Goal: Check status

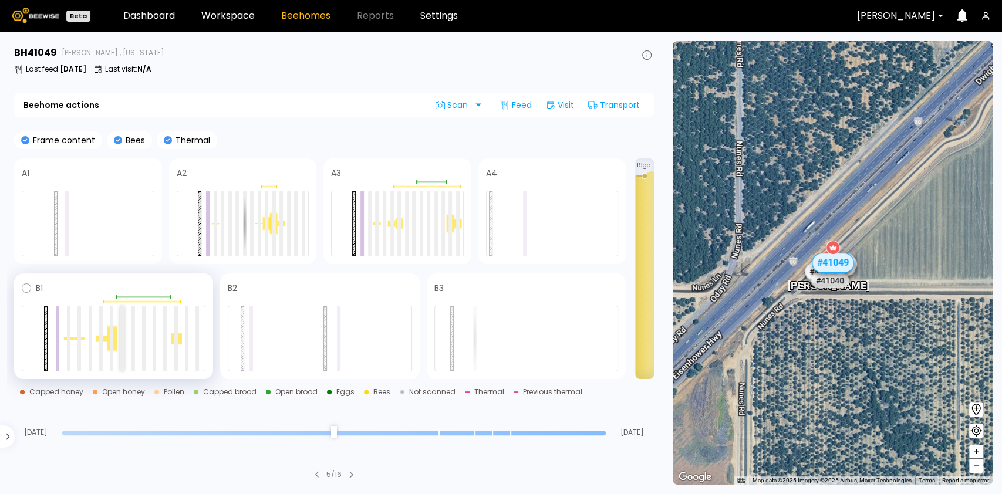
click at [122, 343] on div at bounding box center [122, 338] width 4 height 65
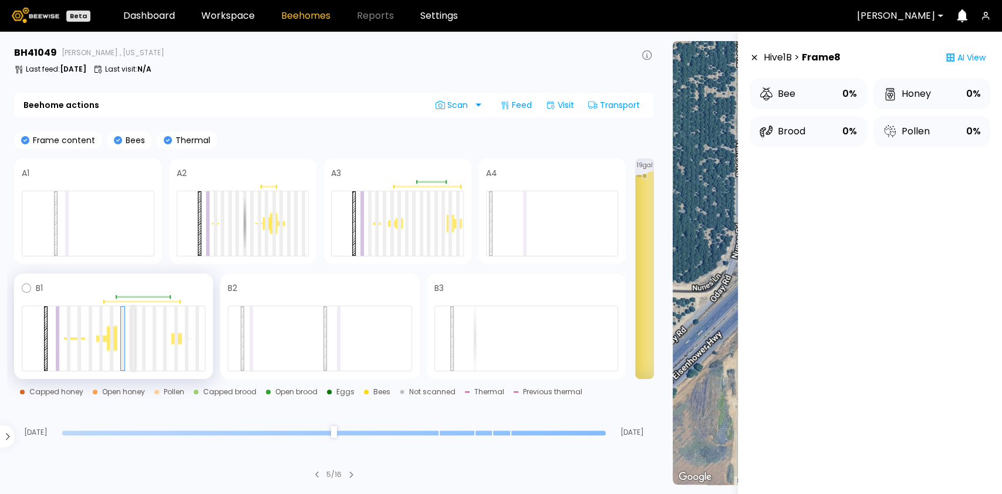
click at [131, 336] on div at bounding box center [133, 338] width 4 height 65
click at [121, 340] on div at bounding box center [122, 338] width 4 height 65
click at [114, 339] on div at bounding box center [112, 339] width 11 height 28
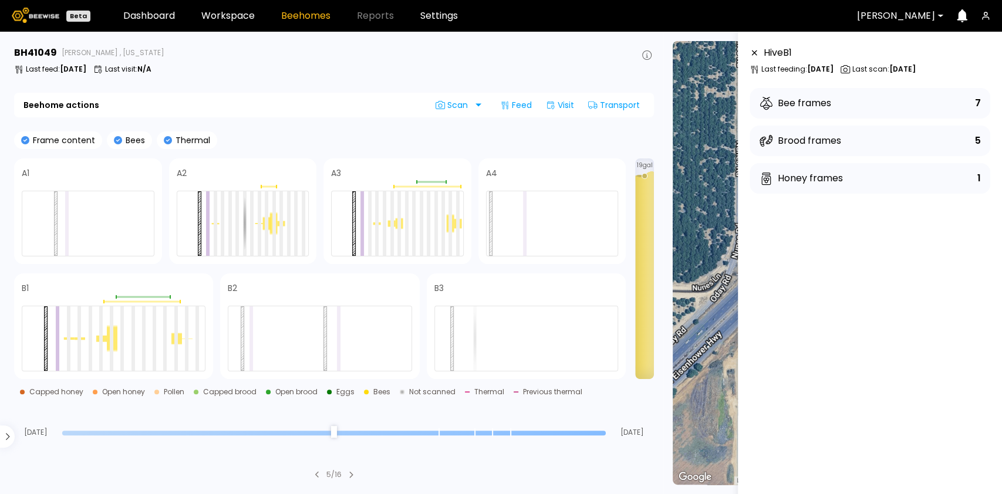
drag, startPoint x: 602, startPoint y: 434, endPoint x: 592, endPoint y: 435, distance: 10.6
click at [593, 435] on input "range" at bounding box center [333, 433] width 543 height 5
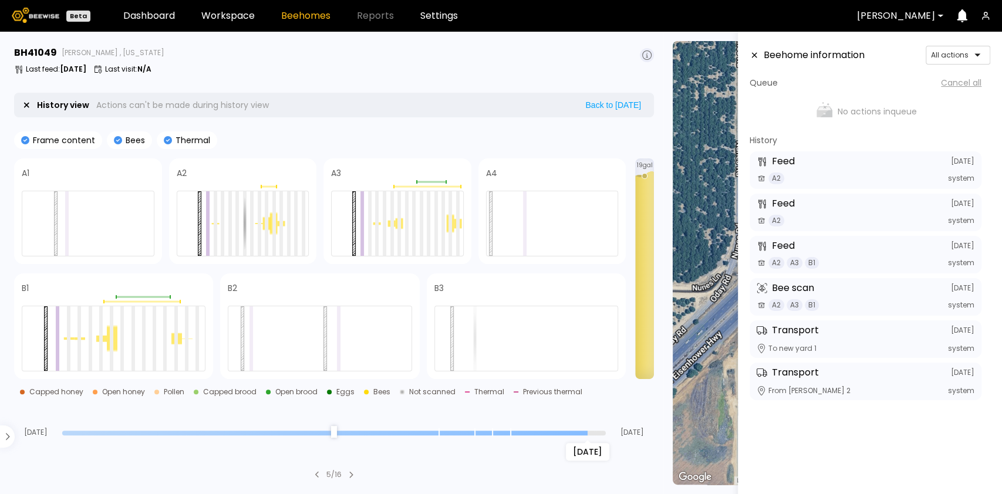
click at [552, 433] on input "range" at bounding box center [333, 433] width 543 height 5
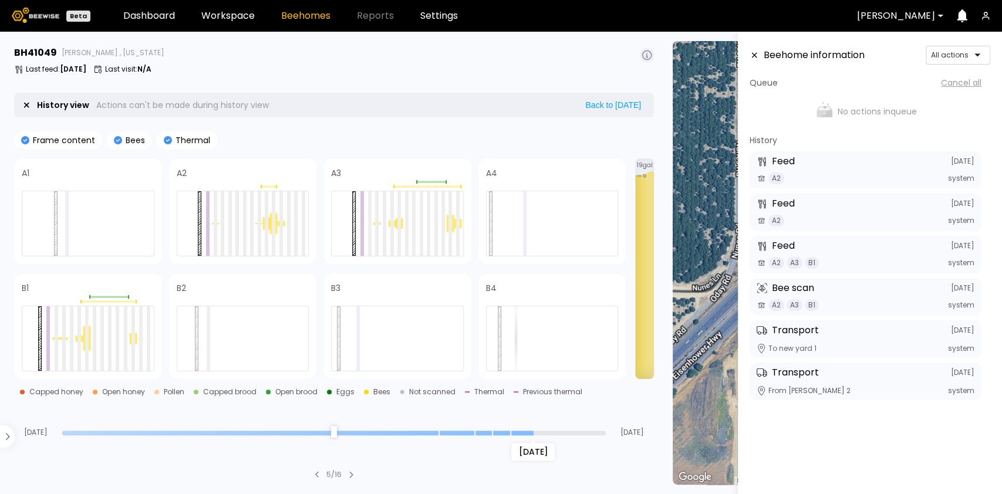
click at [533, 431] on input "range" at bounding box center [333, 433] width 543 height 5
click at [510, 431] on input "range" at bounding box center [333, 433] width 543 height 5
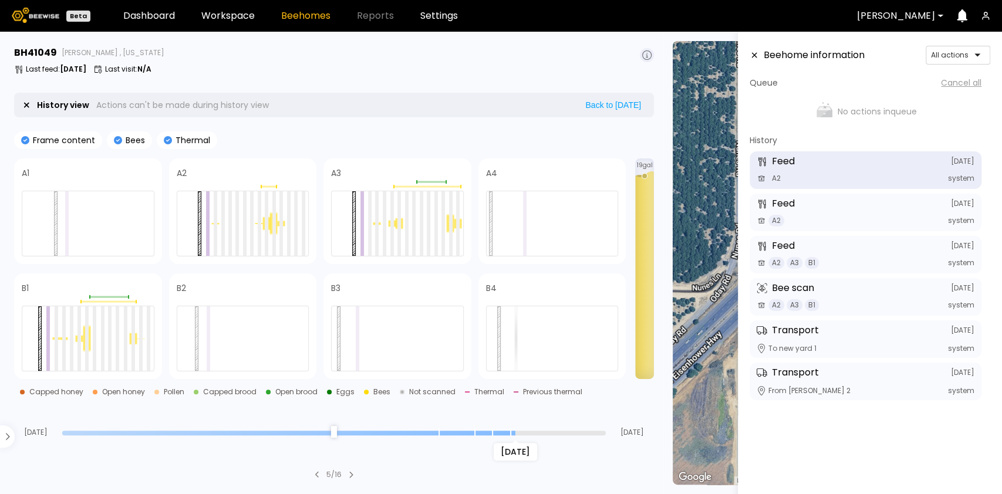
click at [494, 431] on input "range" at bounding box center [333, 433] width 543 height 5
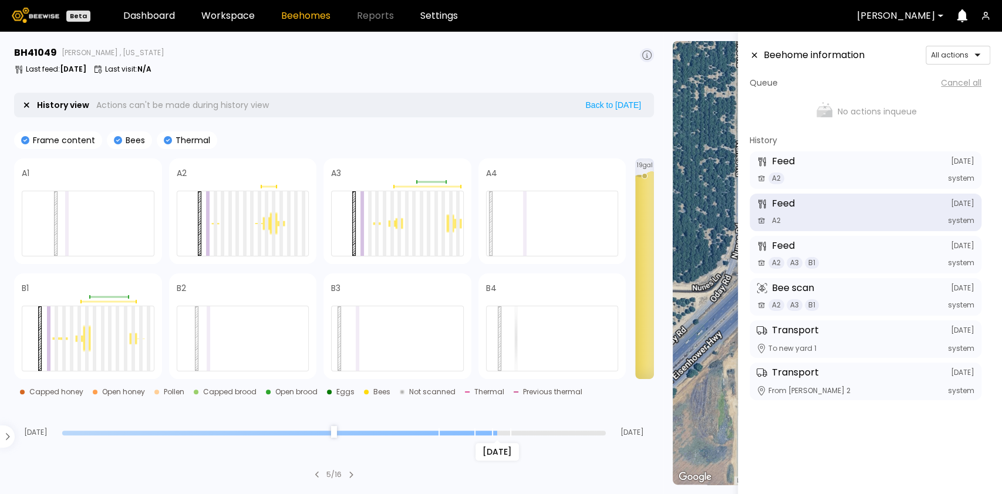
click at [478, 432] on input "range" at bounding box center [333, 433] width 543 height 5
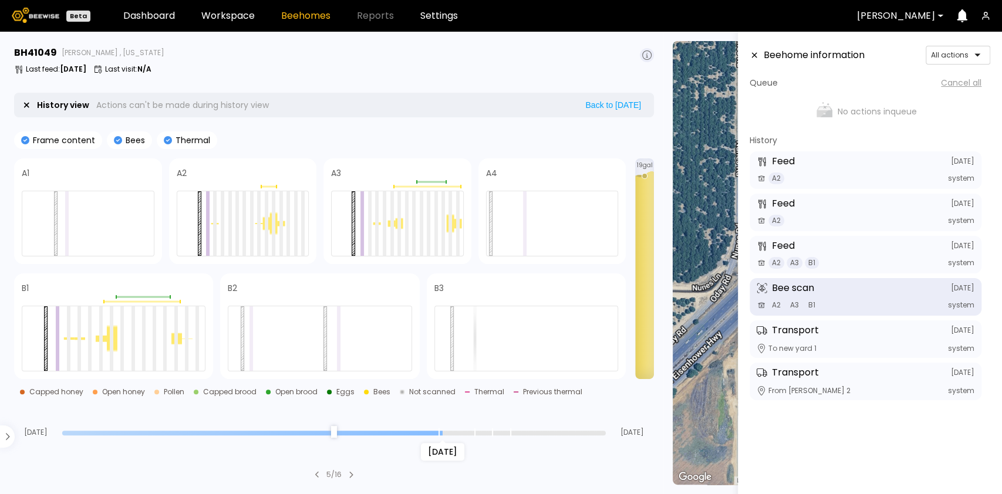
click at [444, 431] on input "range" at bounding box center [333, 433] width 543 height 5
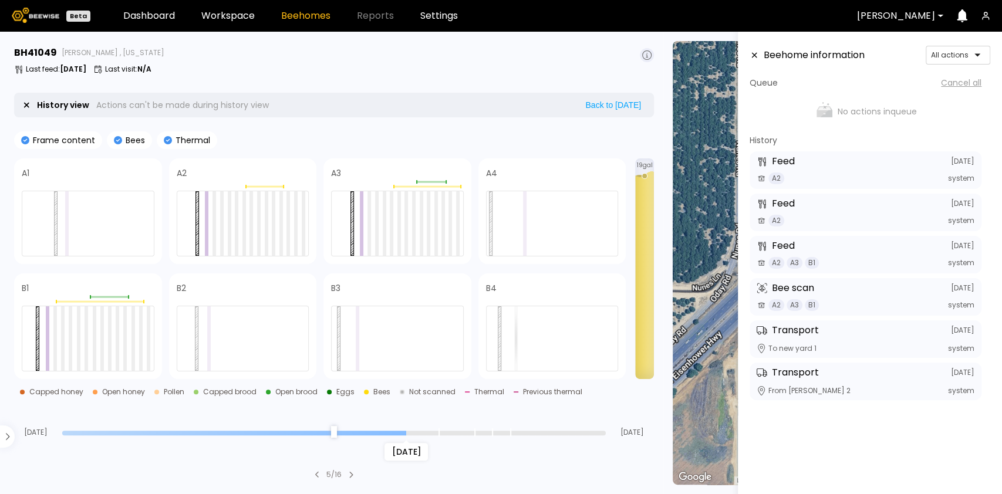
click at [412, 431] on input "range" at bounding box center [333, 433] width 543 height 5
click at [381, 431] on input "range" at bounding box center [333, 433] width 543 height 5
drag, startPoint x: 359, startPoint y: 435, endPoint x: 340, endPoint y: 434, distance: 18.8
click at [356, 435] on div "[DATE]" at bounding box center [333, 432] width 543 height 8
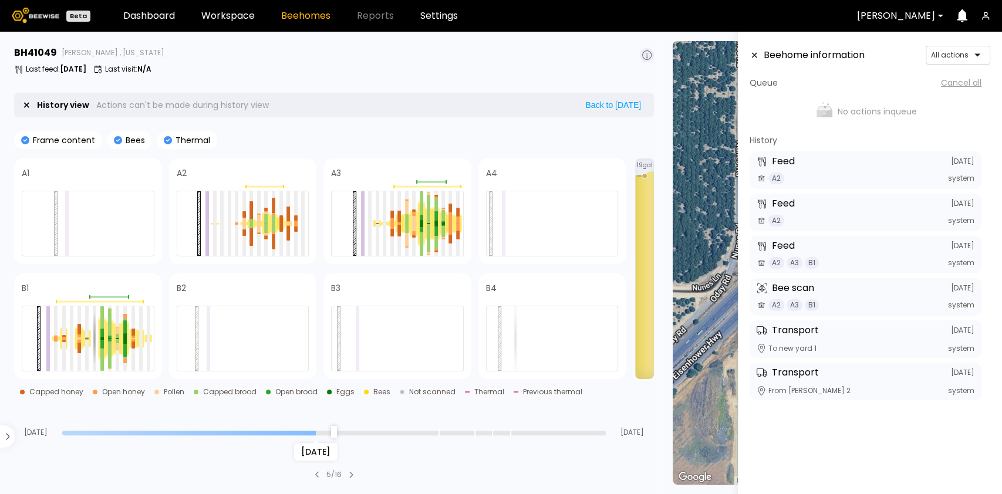
click at [319, 431] on input "range" at bounding box center [333, 433] width 543 height 5
click at [333, 432] on input "range" at bounding box center [333, 433] width 543 height 5
click at [93, 353] on div at bounding box center [93, 356] width 4 height 28
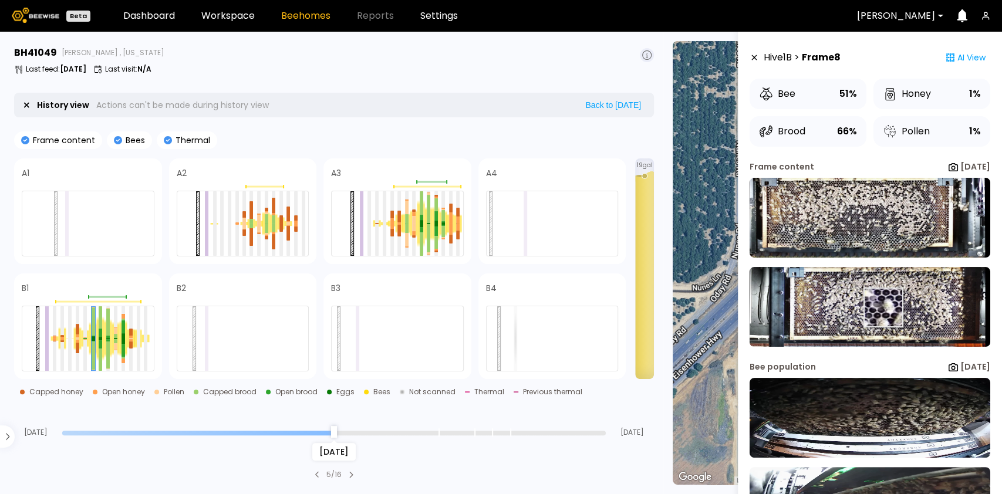
click at [881, 308] on img at bounding box center [869, 307] width 241 height 80
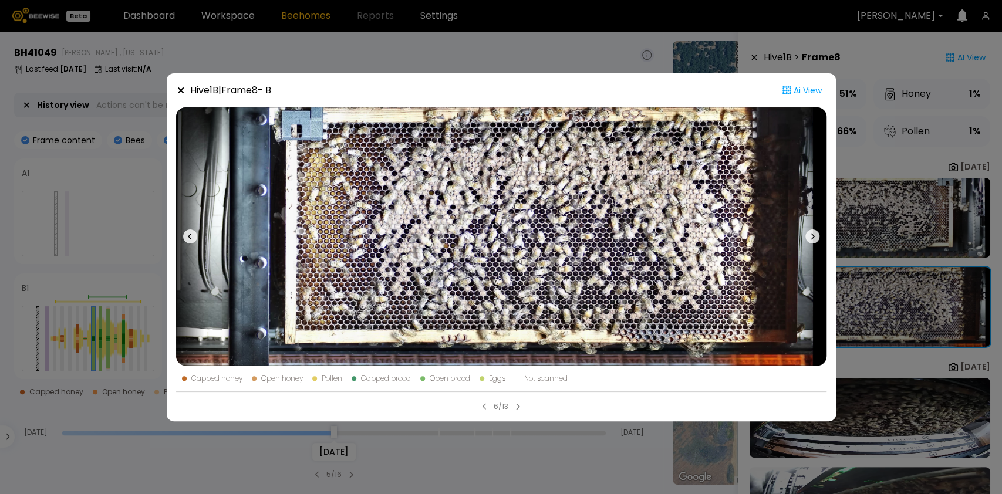
click at [811, 237] on icon at bounding box center [812, 236] width 14 height 14
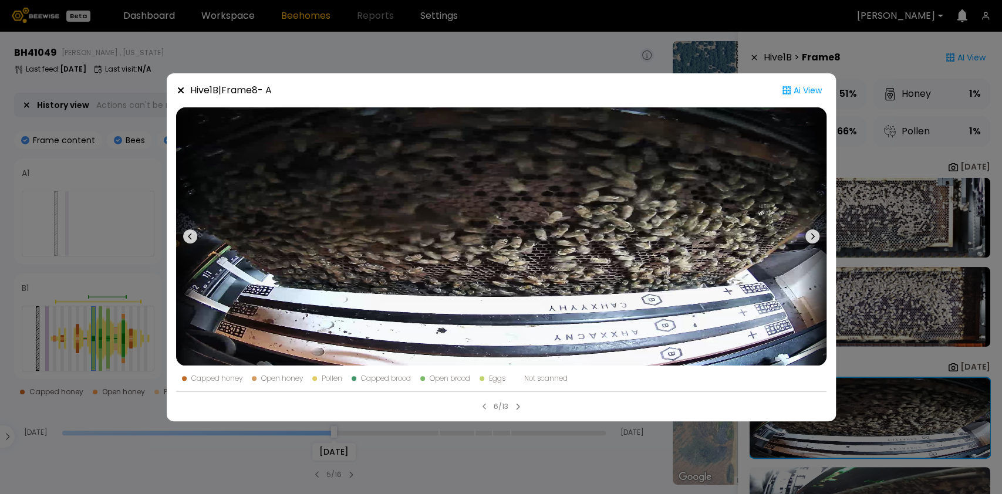
click at [512, 57] on div "Hive 1 B | Frame 8 - A Ai View Capped honey Open honey Pollen Capped brood Open…" at bounding box center [501, 247] width 1002 height 494
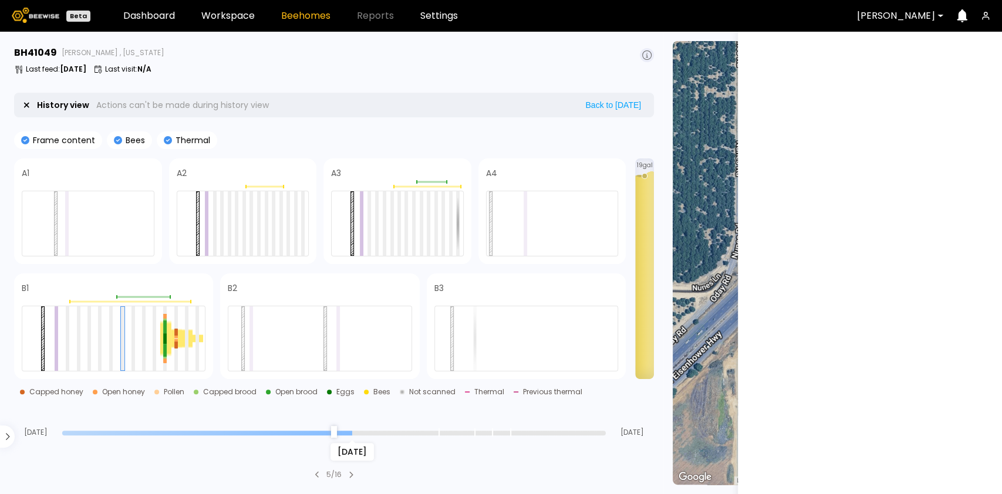
click at [349, 433] on input "range" at bounding box center [333, 433] width 543 height 5
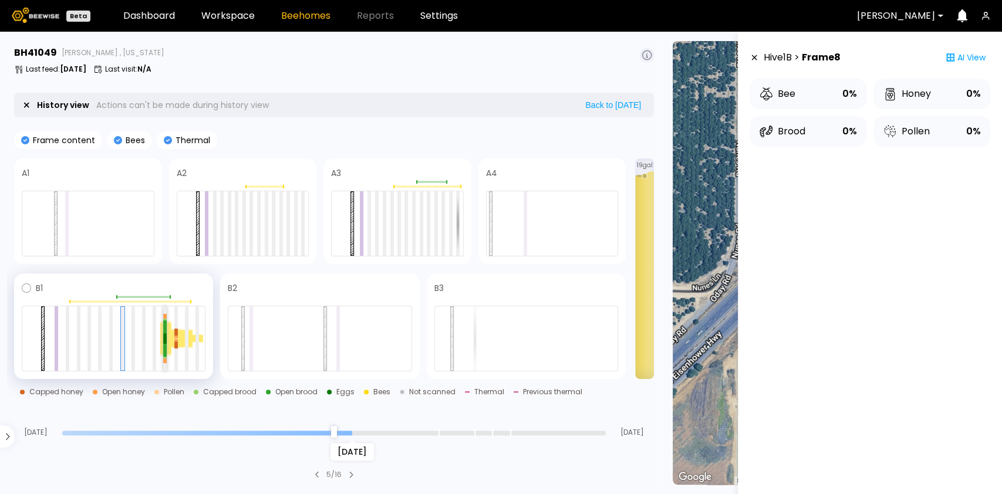
click at [164, 336] on div at bounding box center [165, 338] width 4 height 11
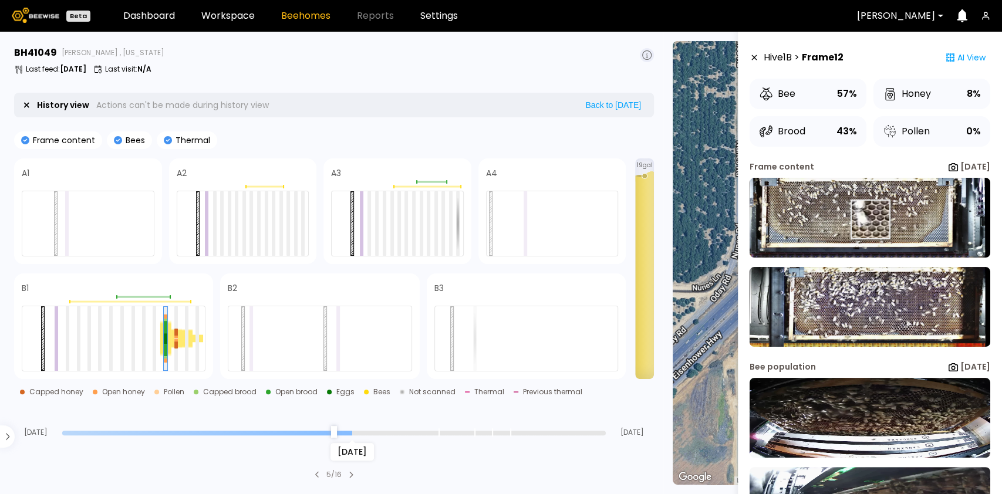
click at [869, 219] on img at bounding box center [869, 218] width 241 height 80
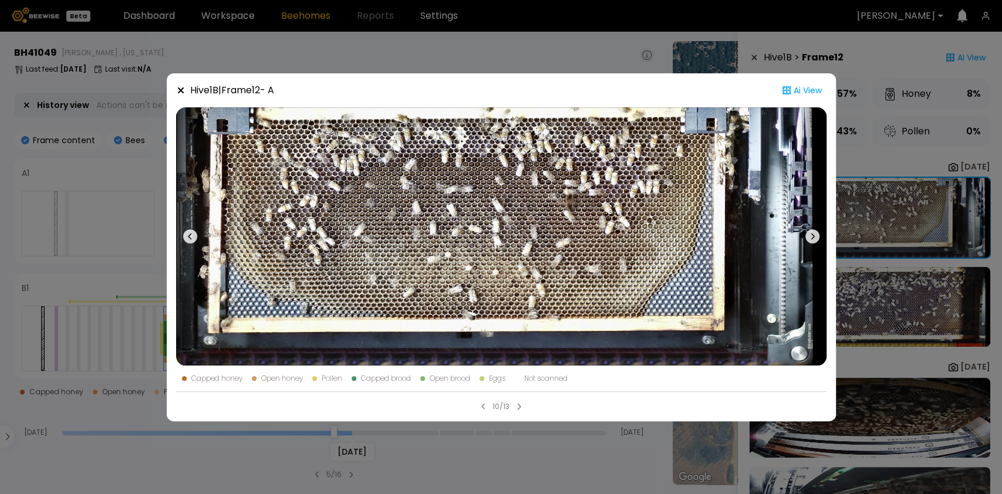
click at [891, 308] on div "Hive 1 B | Frame 12 - A Ai View Capped honey Open honey Pollen Capped brood Ope…" at bounding box center [501, 247] width 1002 height 494
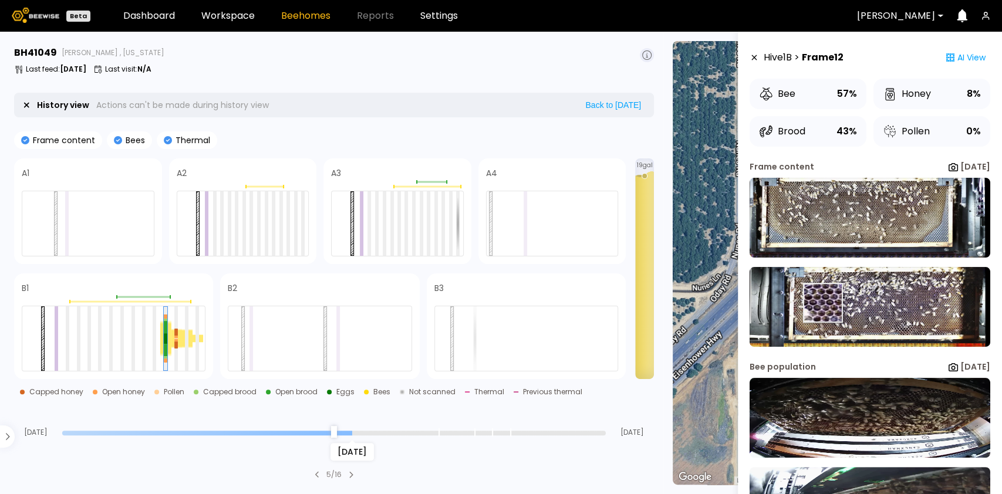
click at [823, 302] on img at bounding box center [869, 307] width 241 height 80
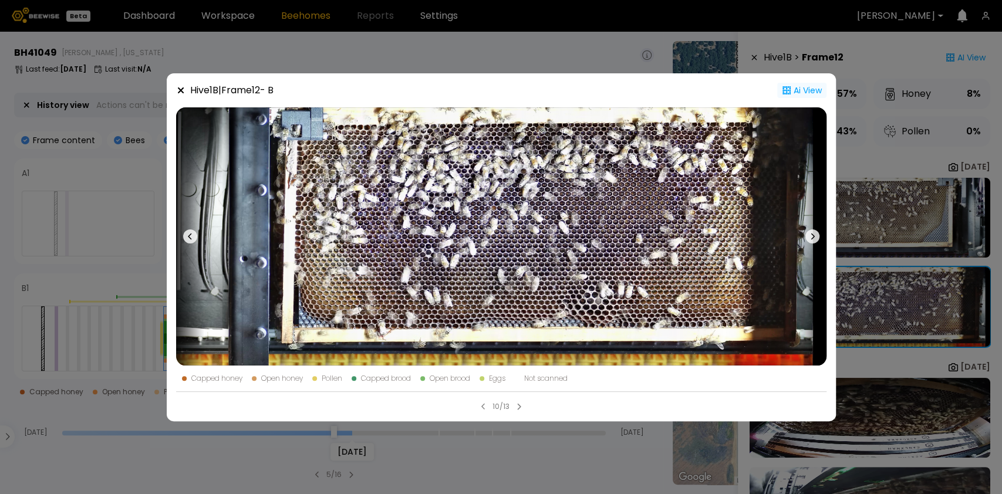
click at [801, 86] on div "Ai View" at bounding box center [801, 90] width 49 height 15
click at [876, 298] on div "Hive 1 B | Frame 12 - B Ai View Capped honey Open honey Pollen Capped brood Ope…" at bounding box center [501, 247] width 1002 height 494
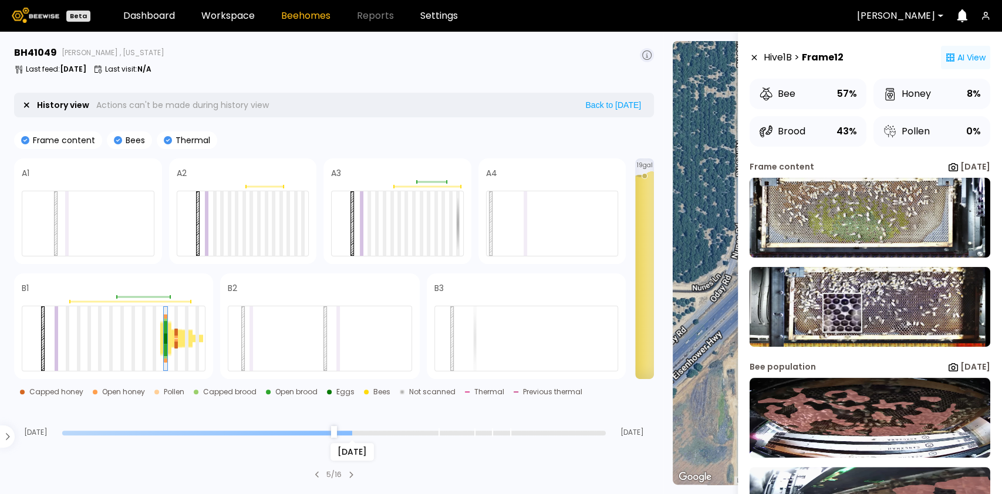
click at [842, 314] on img at bounding box center [869, 307] width 241 height 80
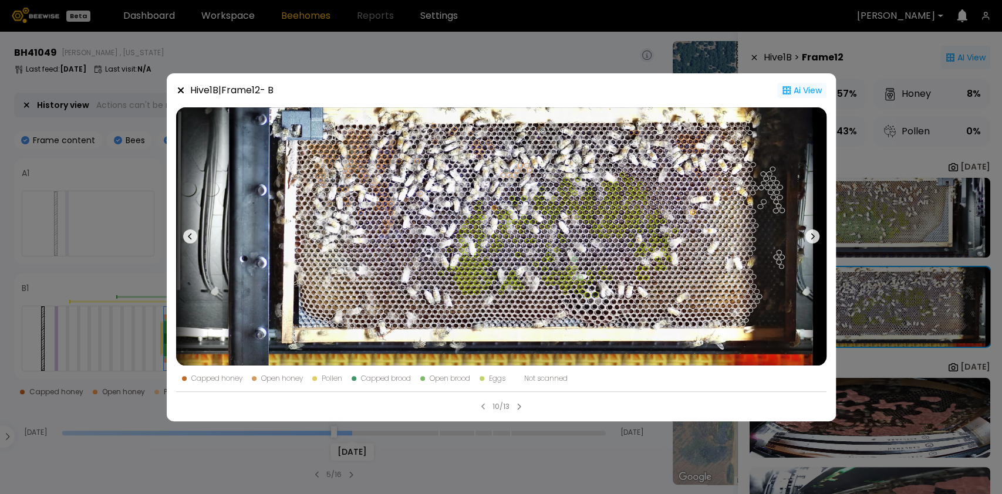
click at [183, 92] on icon at bounding box center [180, 90] width 6 height 6
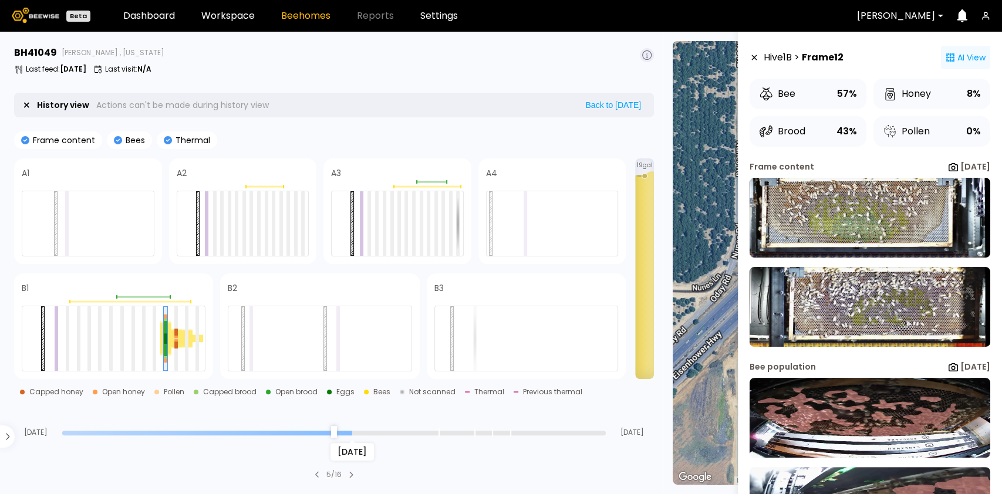
click at [378, 431] on input "range" at bounding box center [333, 433] width 543 height 5
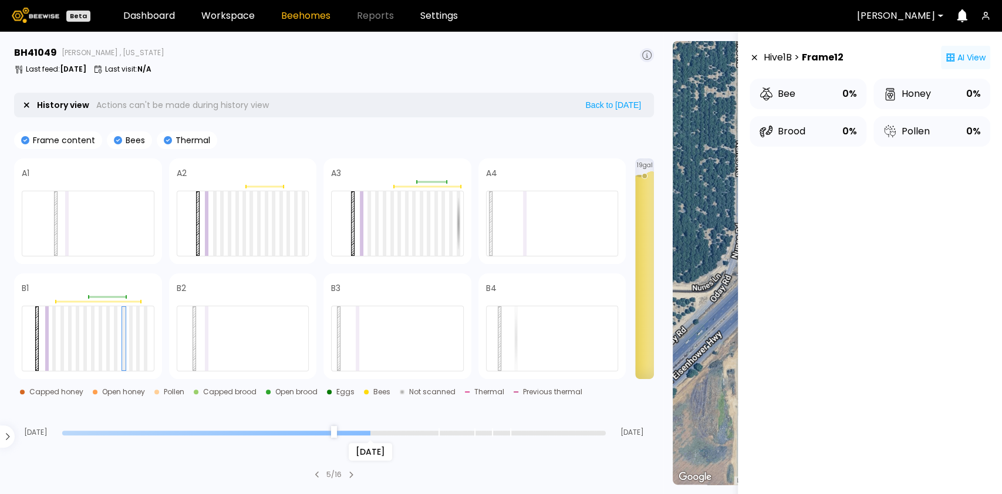
click at [414, 427] on div "Aug 03 Aug 20 Sep 02" at bounding box center [334, 421] width 640 height 32
click at [416, 433] on input "range" at bounding box center [333, 433] width 543 height 5
click at [445, 434] on input "range" at bounding box center [333, 433] width 543 height 5
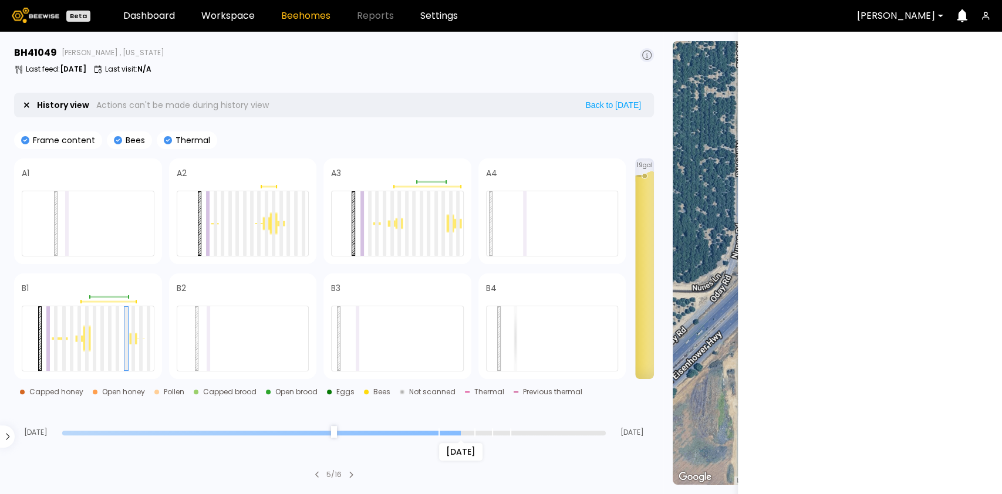
type input "*"
click at [465, 433] on input "range" at bounding box center [333, 433] width 543 height 5
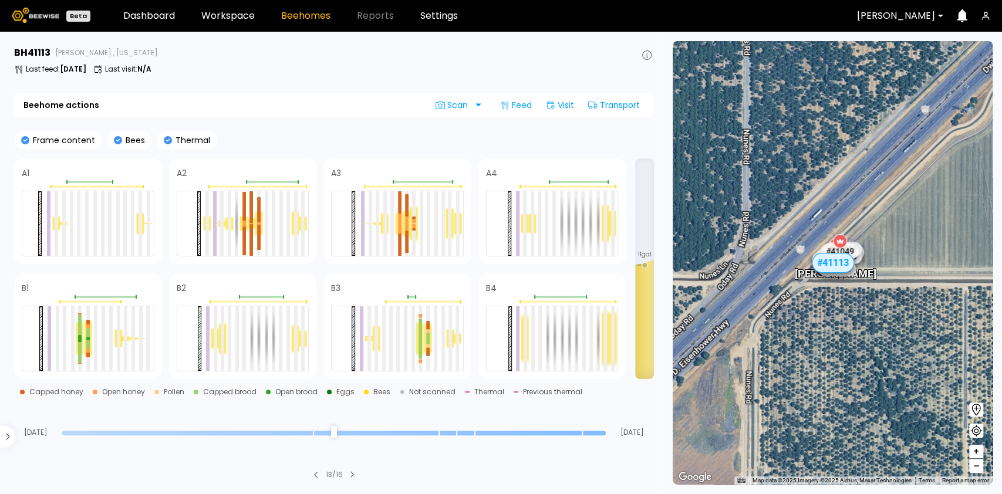
click at [583, 431] on input "range" at bounding box center [333, 433] width 543 height 5
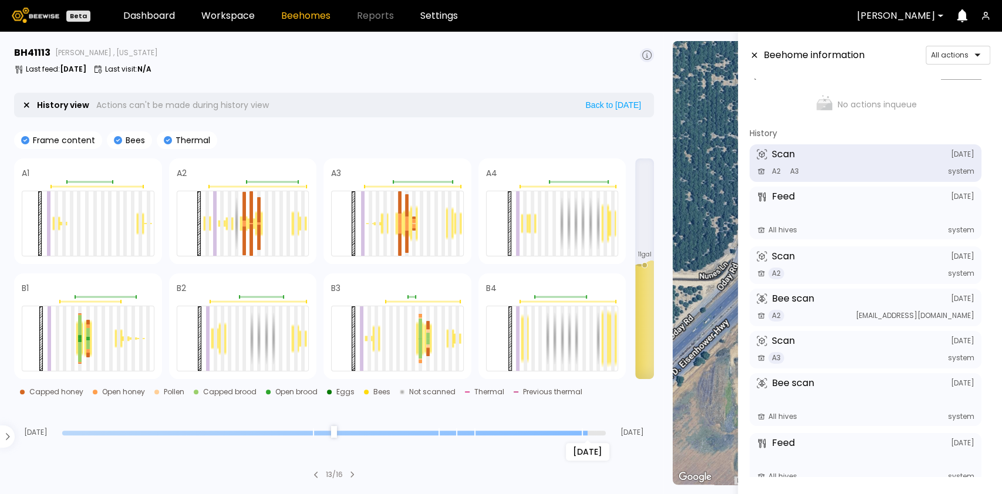
scroll to position [23, 0]
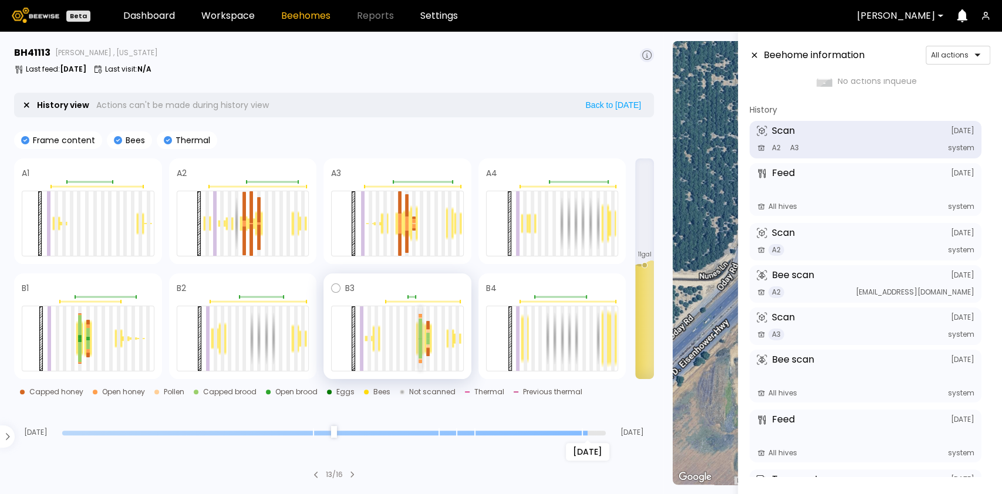
click at [418, 328] on div at bounding box center [420, 329] width 4 height 20
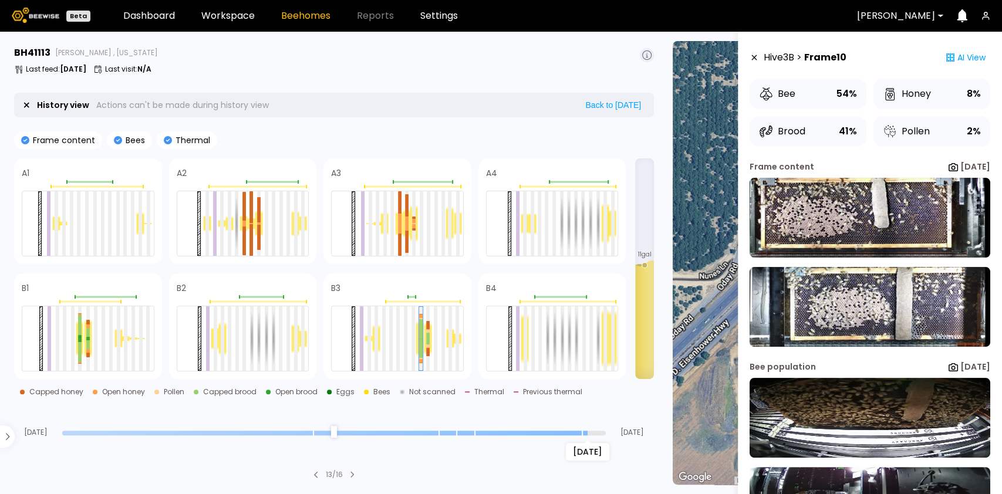
click at [543, 428] on div "[DATE]" at bounding box center [333, 432] width 543 height 8
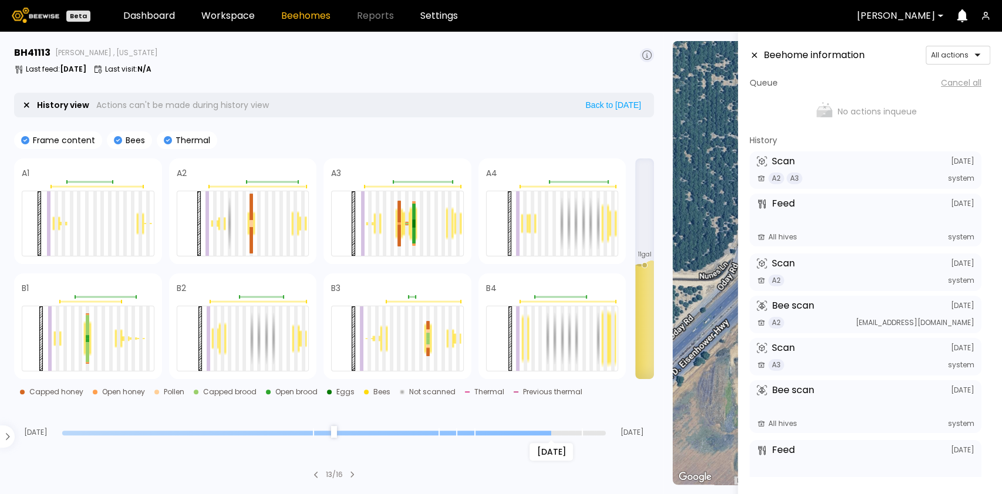
click at [542, 431] on input "range" at bounding box center [333, 433] width 543 height 5
click at [428, 339] on div at bounding box center [428, 342] width 4 height 6
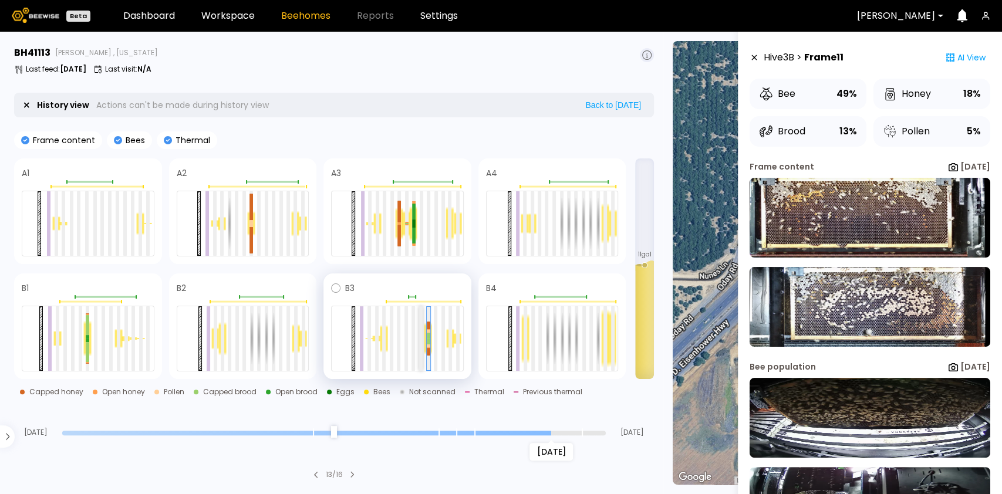
click at [421, 339] on div at bounding box center [421, 338] width 4 height 65
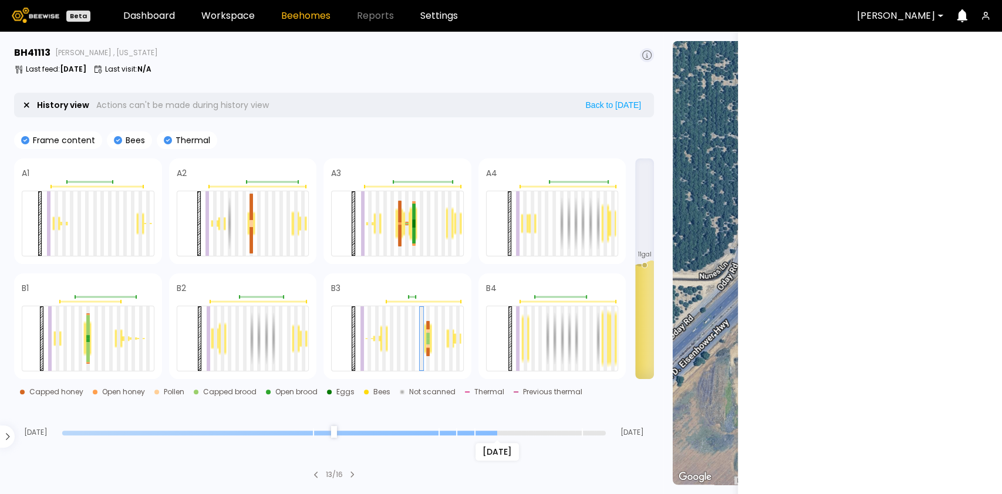
click at [487, 431] on input "range" at bounding box center [333, 433] width 543 height 5
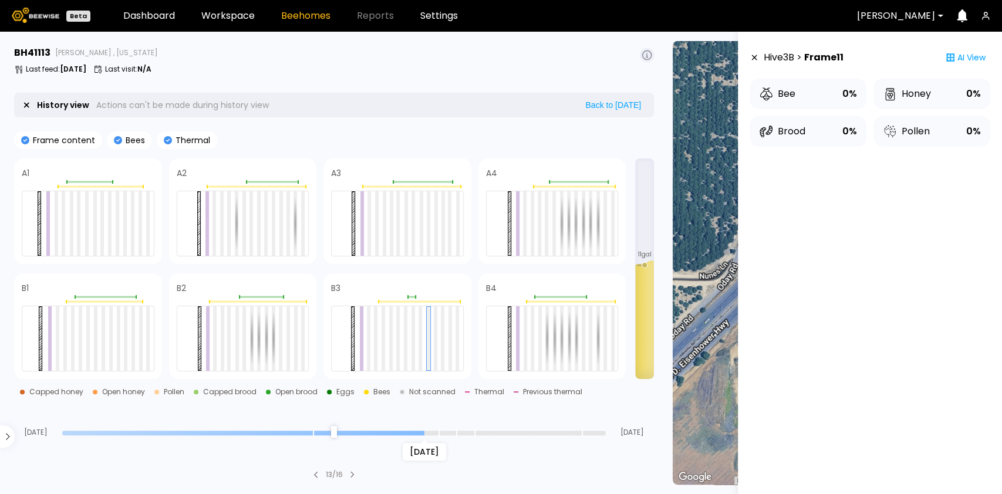
click at [425, 431] on input "range" at bounding box center [333, 433] width 543 height 5
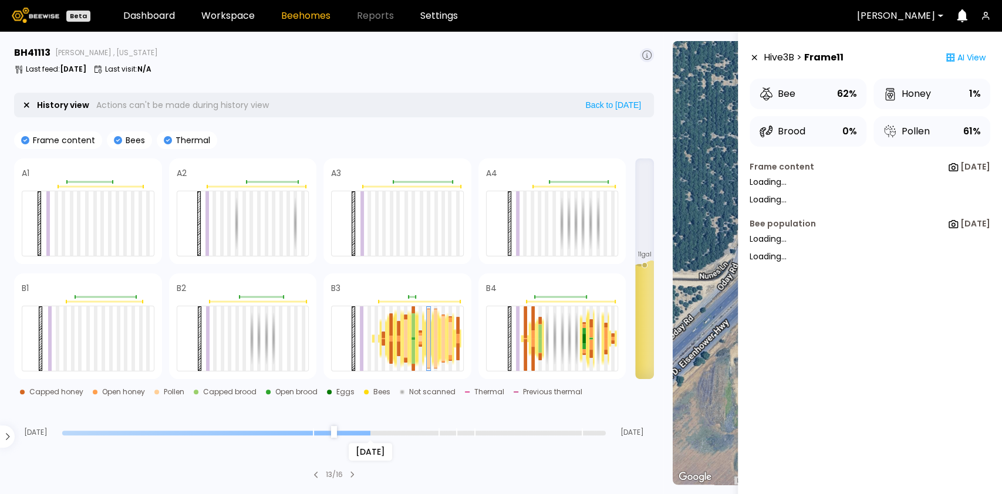
click at [376, 431] on input "range" at bounding box center [333, 433] width 543 height 5
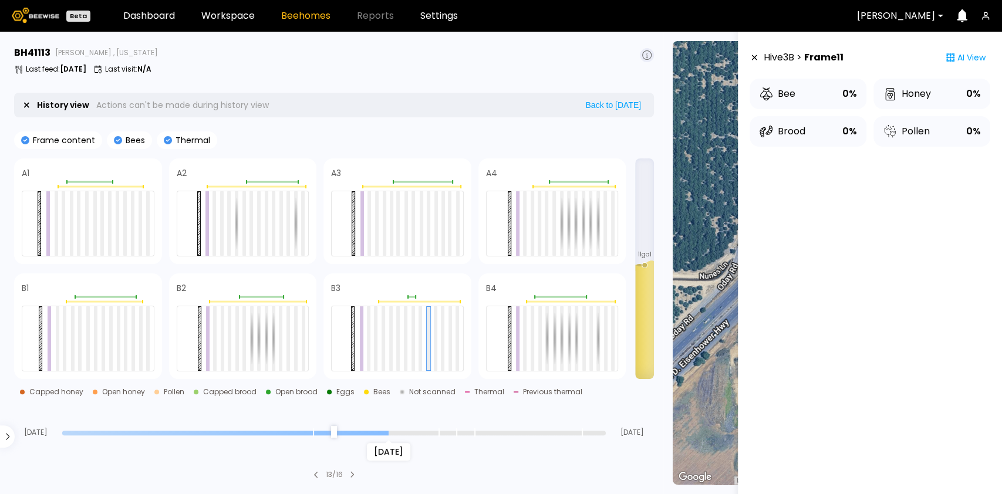
click at [386, 433] on input "range" at bounding box center [333, 433] width 543 height 5
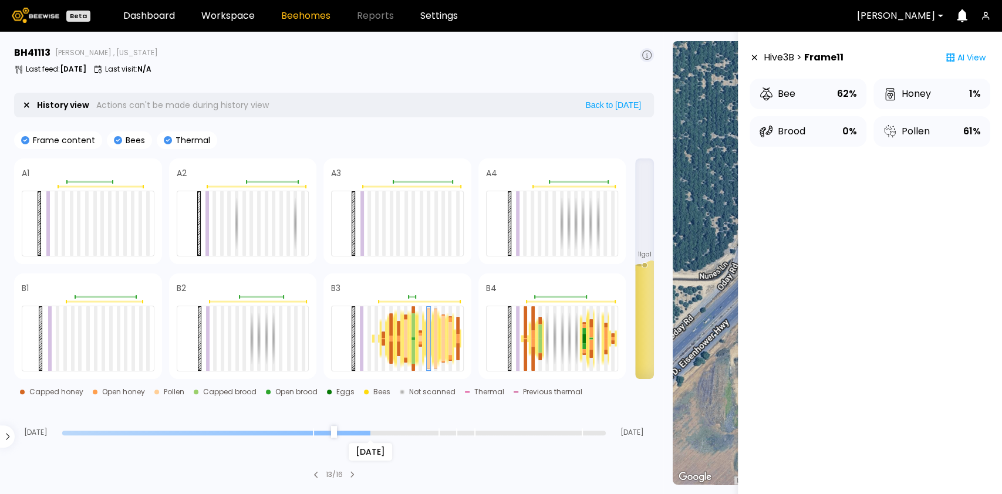
click at [376, 433] on input "range" at bounding box center [333, 433] width 543 height 5
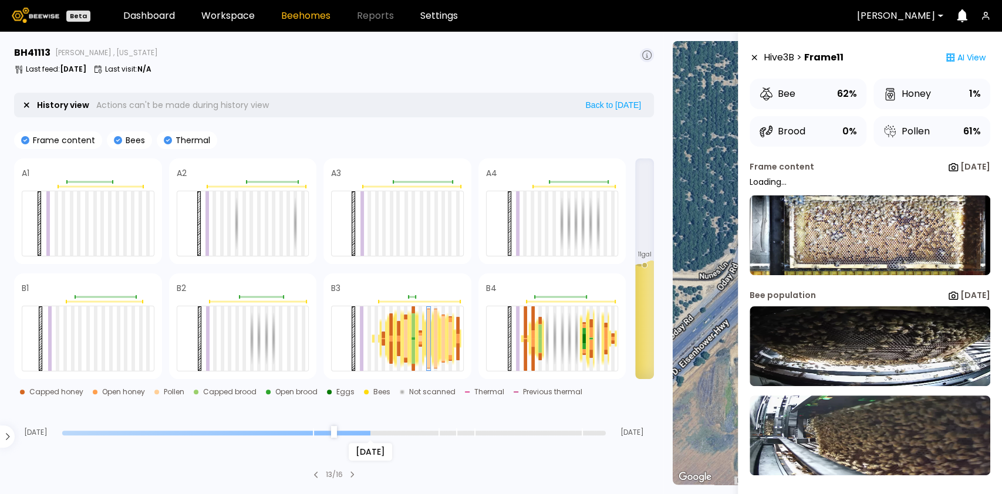
click at [376, 431] on input "range" at bounding box center [333, 433] width 543 height 5
click at [381, 431] on input "range" at bounding box center [333, 433] width 543 height 5
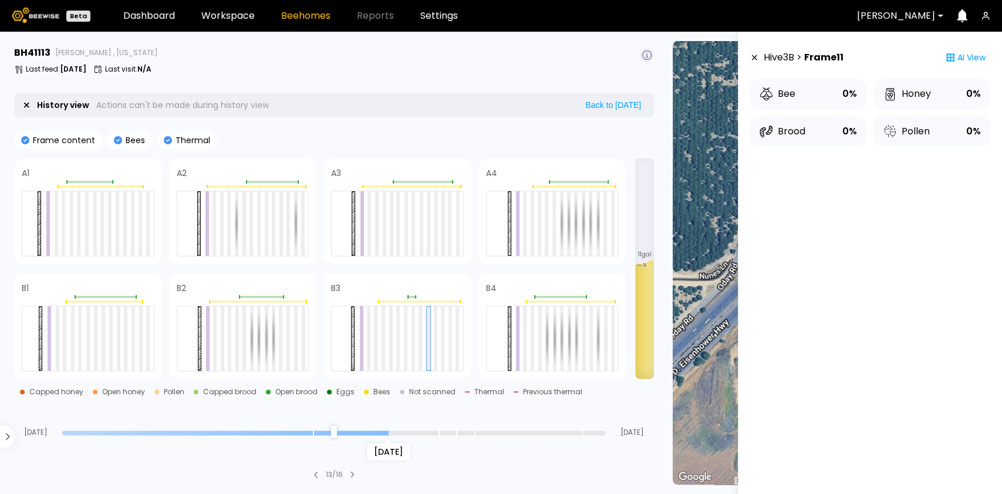
click at [380, 429] on div "[DATE]" at bounding box center [333, 432] width 543 height 8
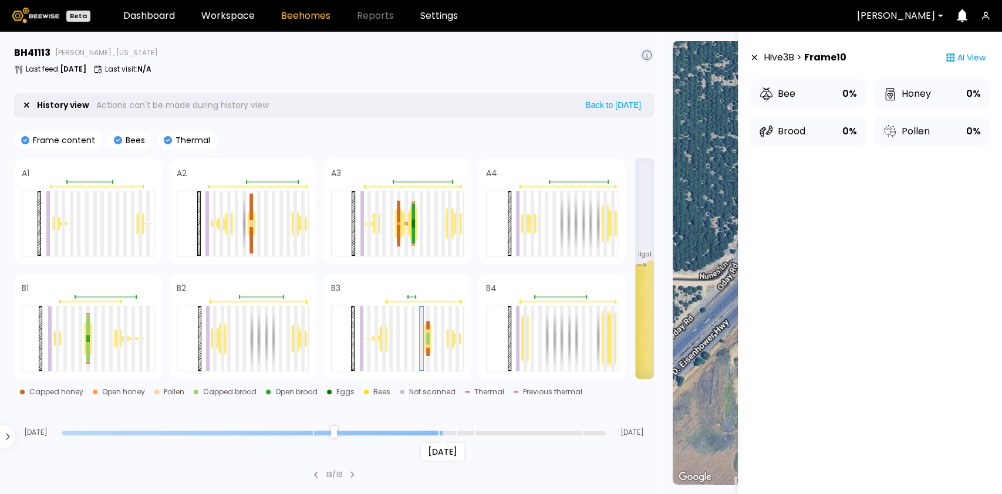
drag, startPoint x: 386, startPoint y: 433, endPoint x: 444, endPoint y: 434, distance: 58.1
click at [444, 434] on input "range" at bounding box center [333, 433] width 543 height 5
drag, startPoint x: 467, startPoint y: 424, endPoint x: 469, endPoint y: 430, distance: 6.1
click at [468, 424] on div "[DATE] Aug [DATE]" at bounding box center [334, 421] width 640 height 32
click at [470, 431] on input "range" at bounding box center [333, 433] width 543 height 5
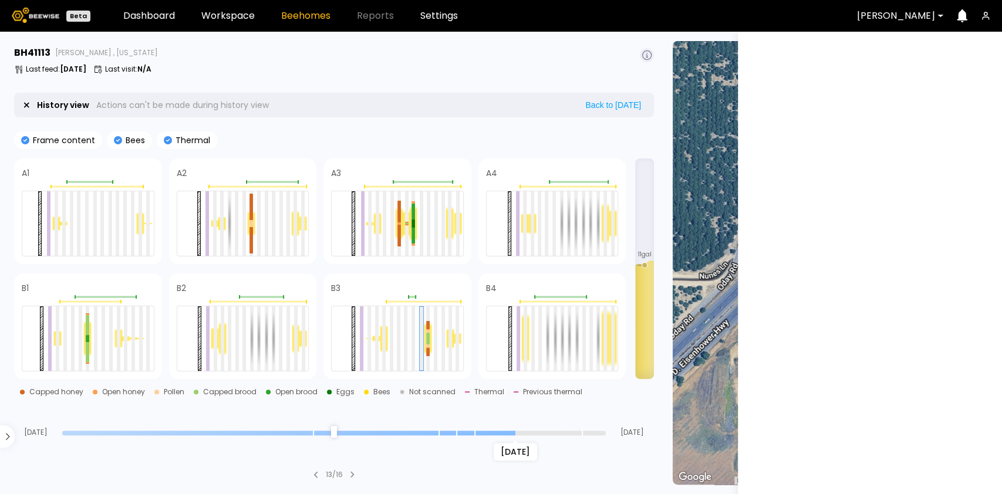
click at [512, 434] on input "range" at bounding box center [333, 433] width 543 height 5
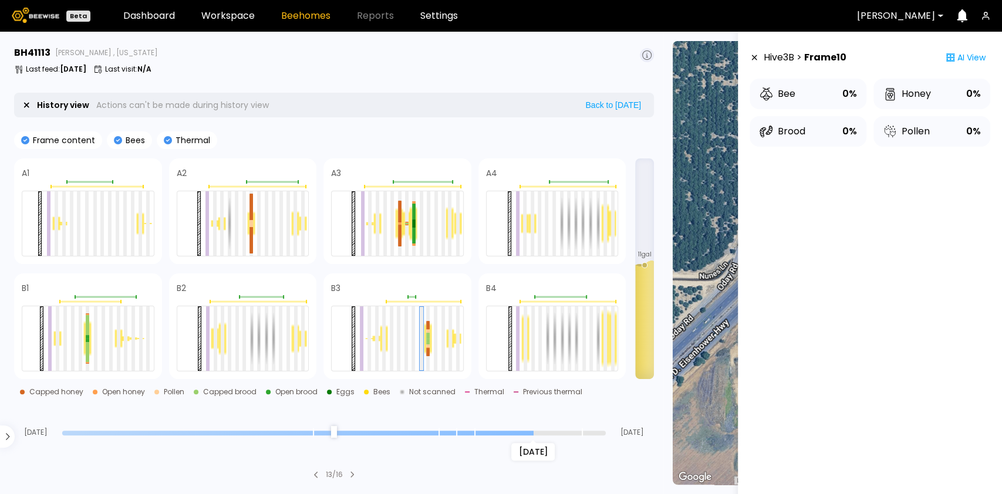
click at [535, 433] on input "range" at bounding box center [333, 433] width 543 height 5
click at [559, 432] on input "range" at bounding box center [333, 433] width 543 height 5
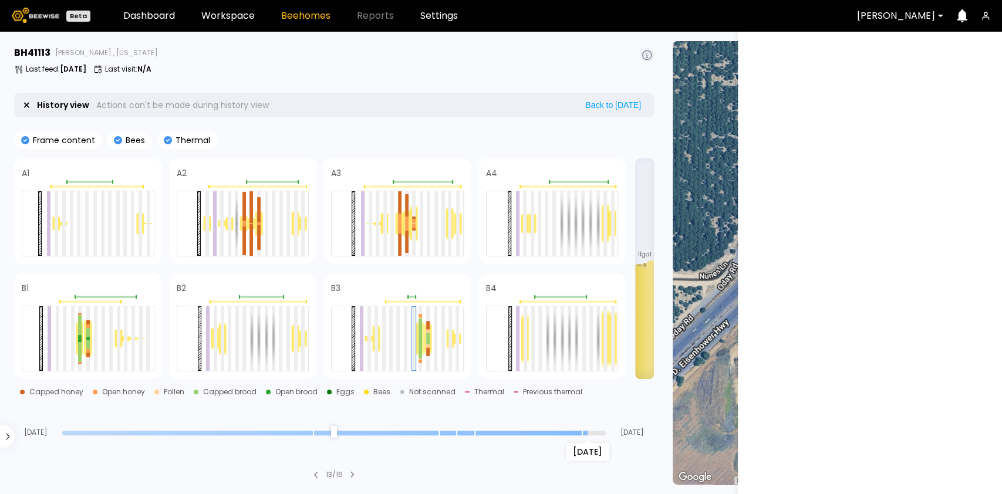
click at [588, 431] on input "range" at bounding box center [333, 433] width 543 height 5
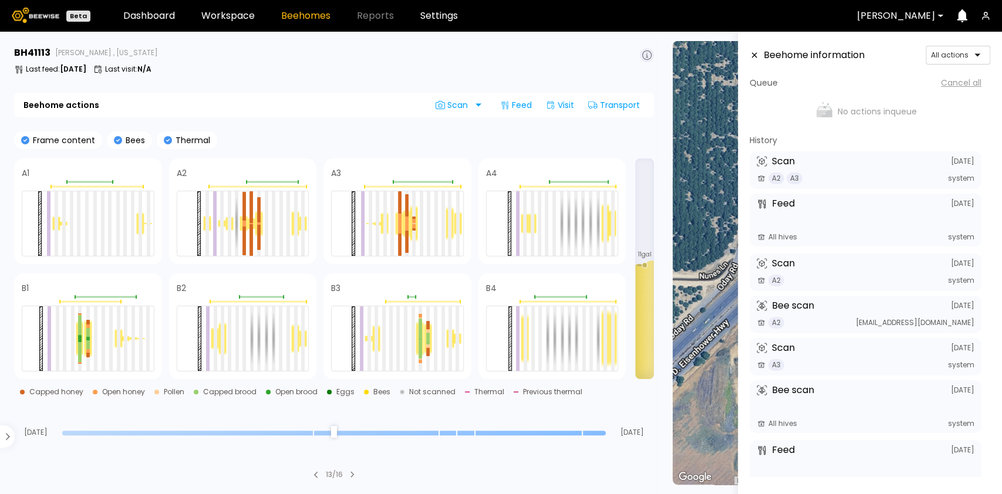
drag, startPoint x: 582, startPoint y: 427, endPoint x: 620, endPoint y: 433, distance: 38.7
click at [606, 433] on input "range" at bounding box center [333, 433] width 543 height 5
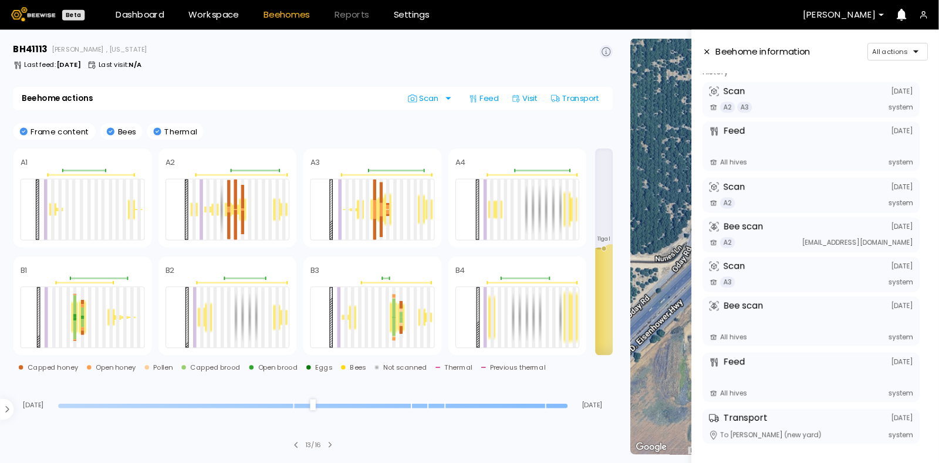
scroll to position [51, 0]
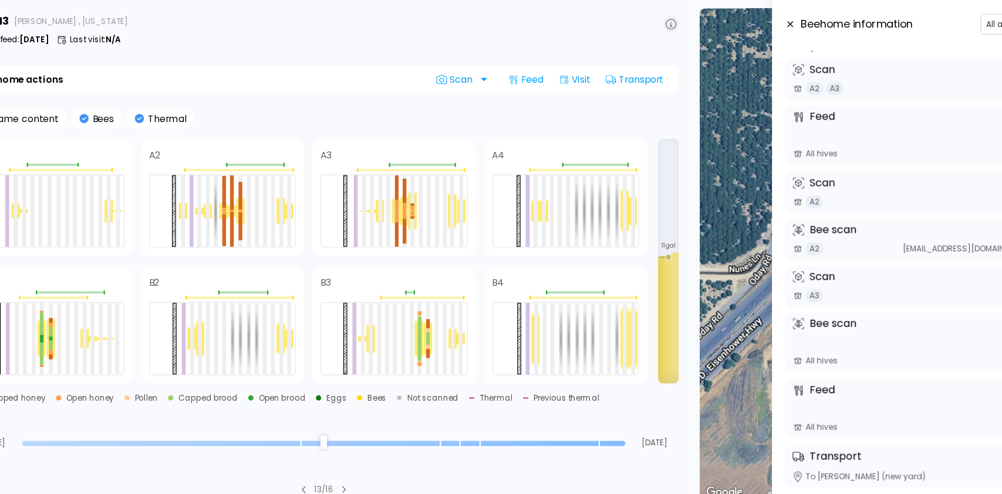
click at [754, 55] on icon at bounding box center [754, 55] width 5 height 5
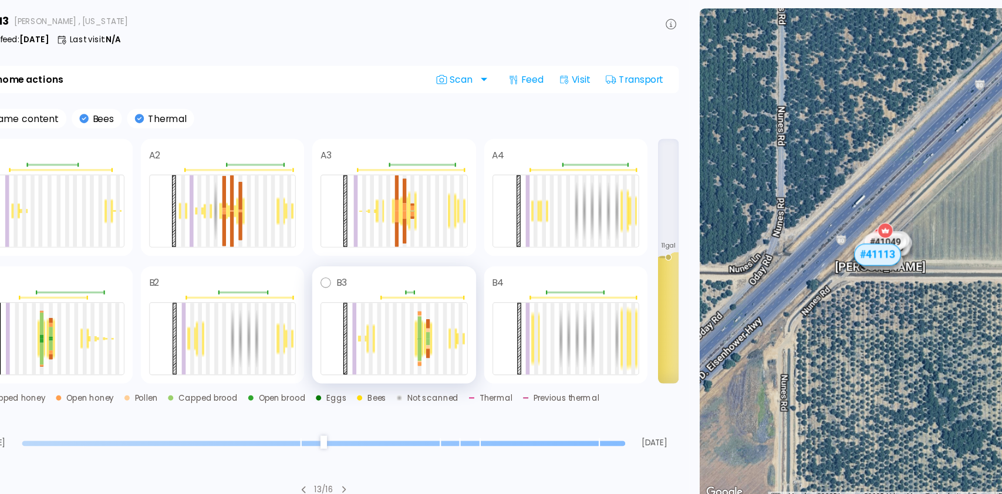
click at [390, 289] on span at bounding box center [408, 288] width 109 height 14
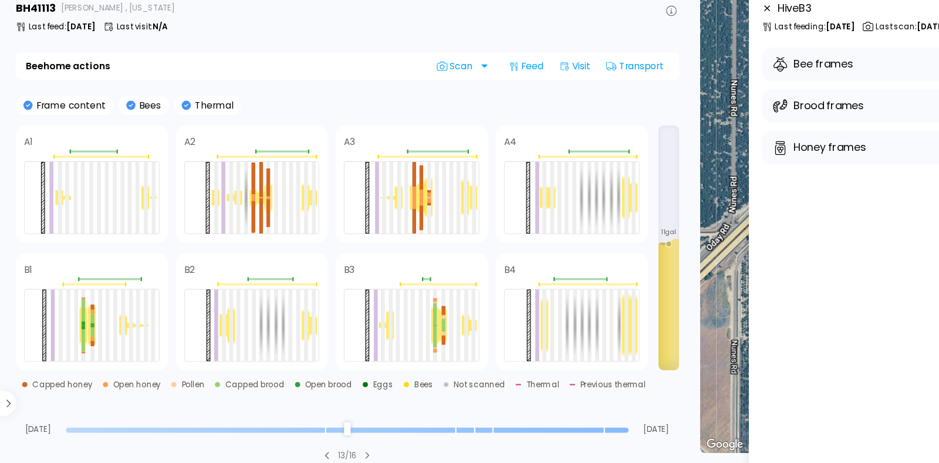
scroll to position [0, 0]
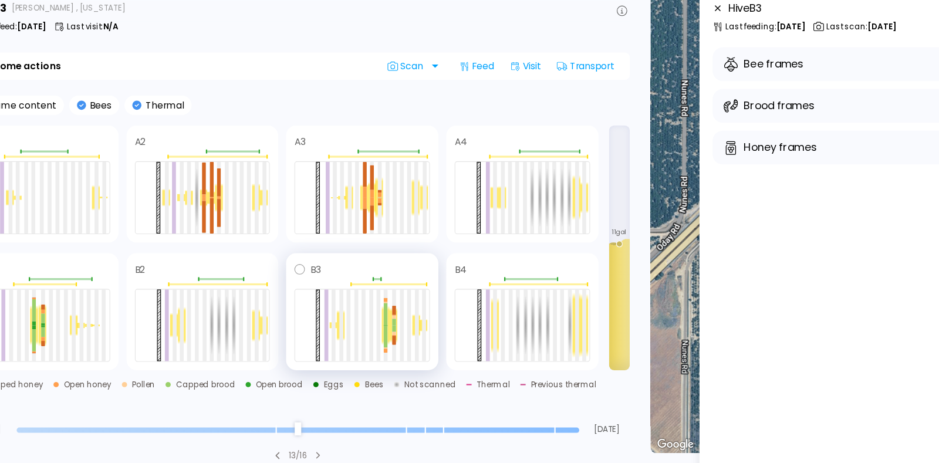
click at [373, 288] on span at bounding box center [382, 288] width 99 height 14
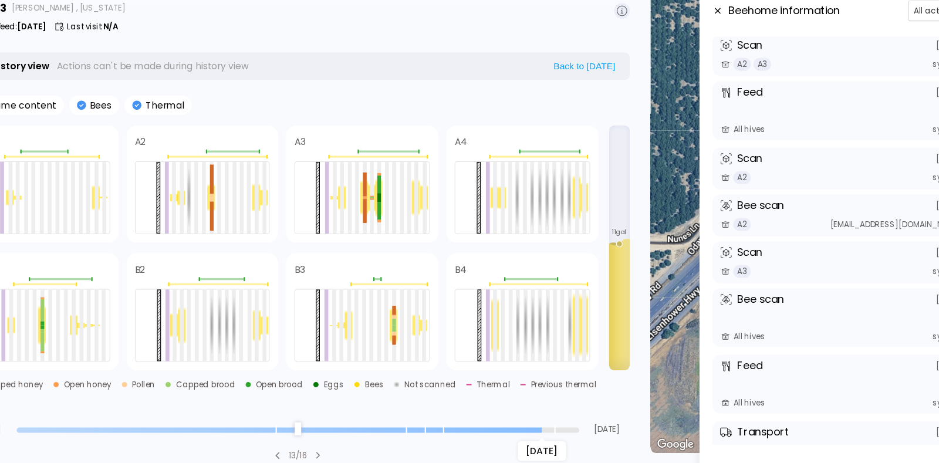
scroll to position [52, 0]
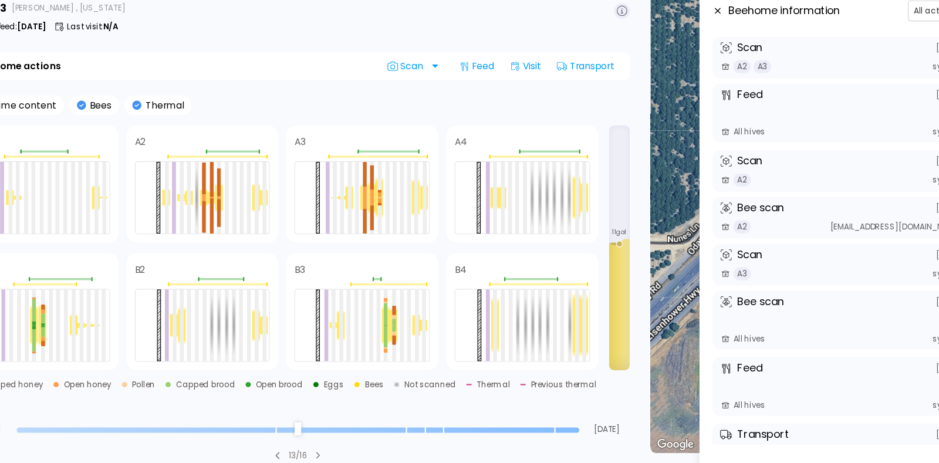
drag, startPoint x: 564, startPoint y: 430, endPoint x: 572, endPoint y: 381, distance: 49.3
click at [566, 431] on input "range" at bounding box center [312, 433] width 507 height 5
drag, startPoint x: 563, startPoint y: 430, endPoint x: 609, endPoint y: 418, distance: 46.7
click at [566, 431] on input "range" at bounding box center [312, 433] width 507 height 5
click at [516, 425] on div "Aug [DATE]" at bounding box center [313, 421] width 598 height 32
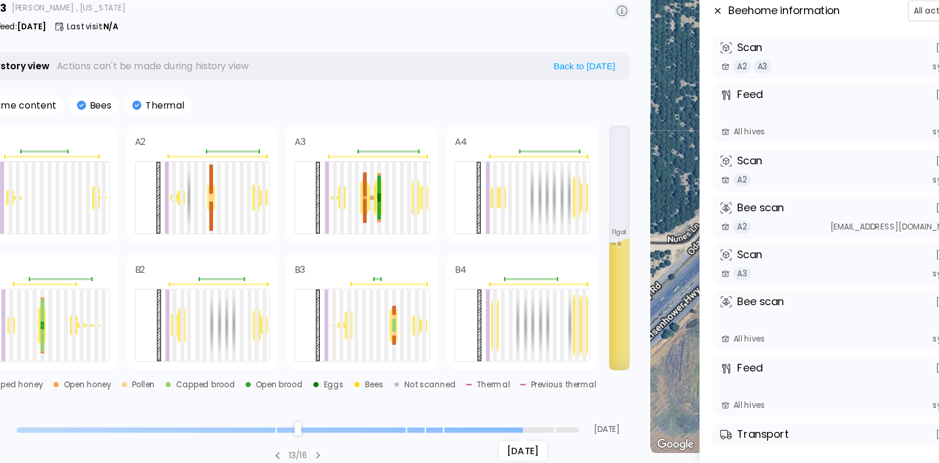
click at [514, 431] on input "range" at bounding box center [312, 433] width 507 height 5
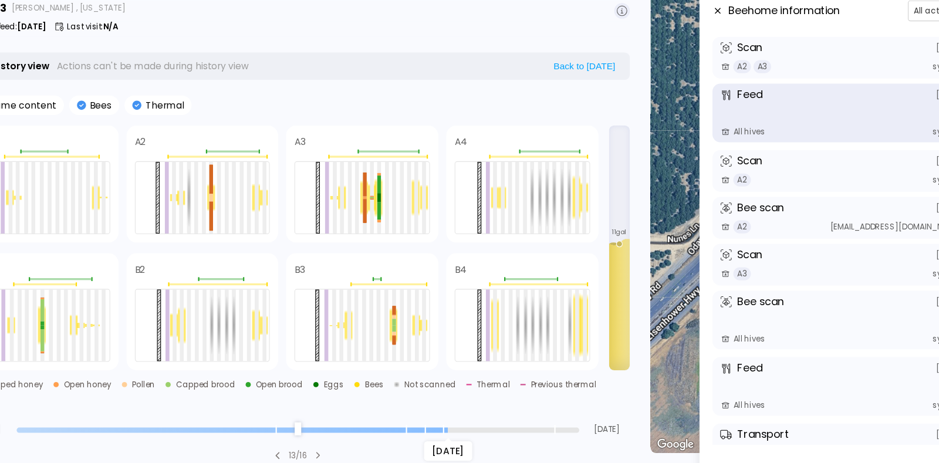
scroll to position [54, 0]
click at [448, 434] on input "range" at bounding box center [312, 433] width 507 height 5
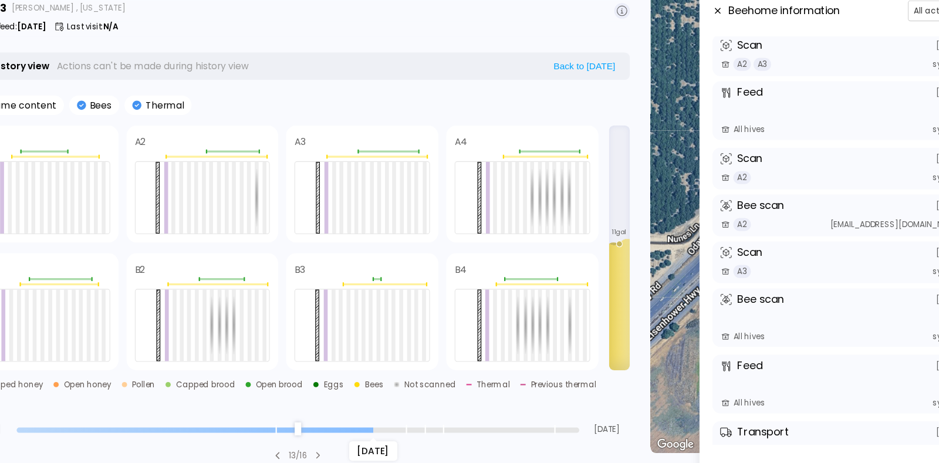
click at [376, 433] on input "range" at bounding box center [312, 433] width 507 height 5
click at [303, 431] on input "range" at bounding box center [312, 433] width 507 height 5
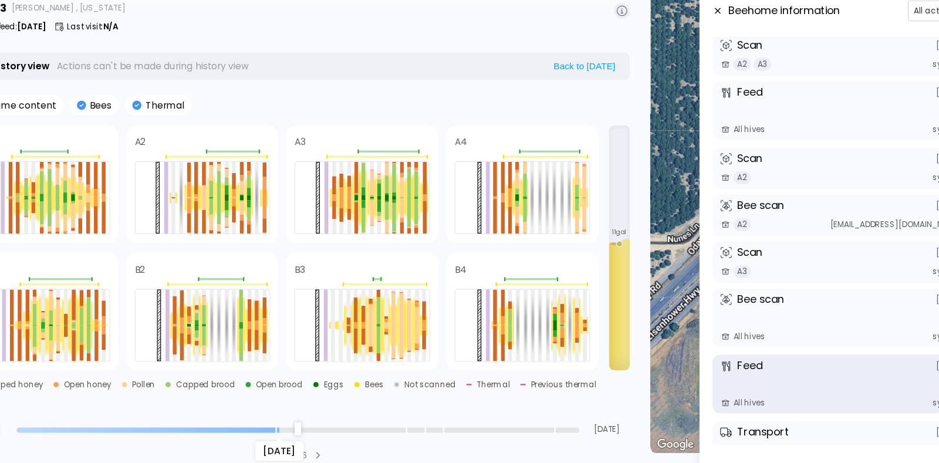
click at [319, 429] on div "[DATE]" at bounding box center [312, 432] width 507 height 8
click at [314, 431] on input "range" at bounding box center [312, 433] width 507 height 5
click at [295, 431] on input "range" at bounding box center [312, 433] width 507 height 5
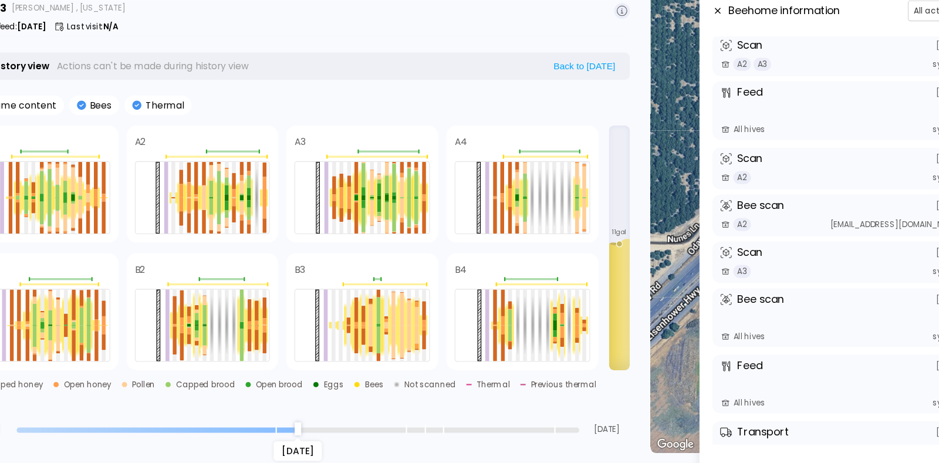
click at [308, 433] on input "range" at bounding box center [312, 433] width 507 height 5
click at [321, 433] on input "range" at bounding box center [312, 433] width 507 height 5
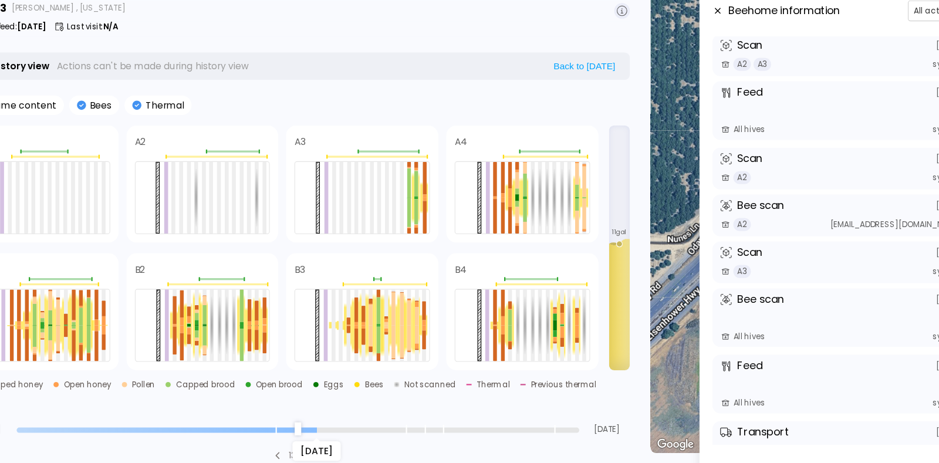
click at [325, 433] on input "range" at bounding box center [312, 433] width 507 height 5
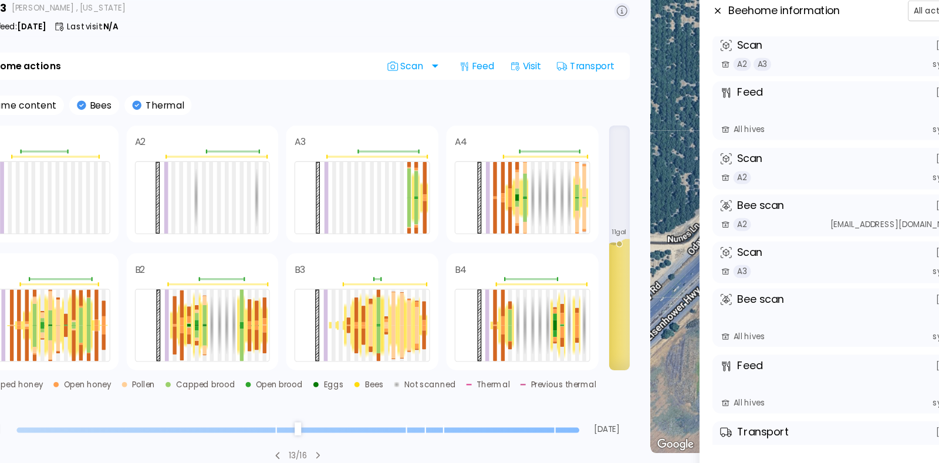
click at [565, 433] on input "range" at bounding box center [312, 433] width 507 height 5
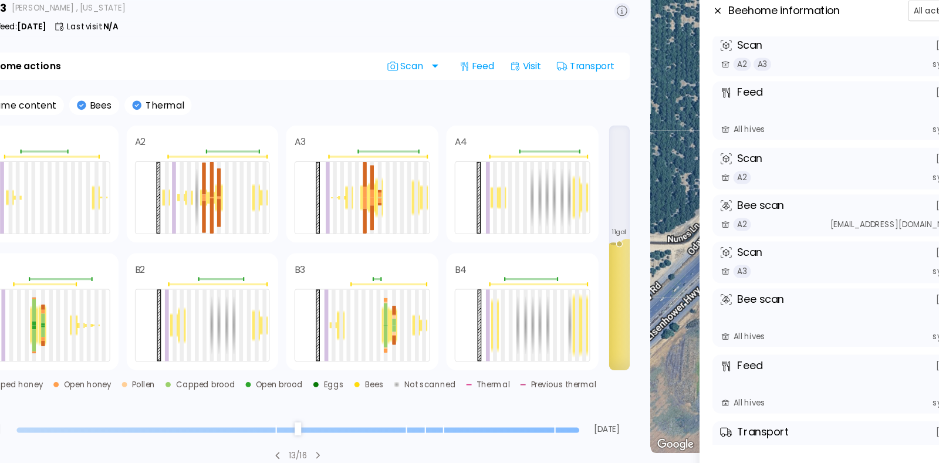
type input "**"
click at [296, 434] on input "range" at bounding box center [312, 433] width 507 height 5
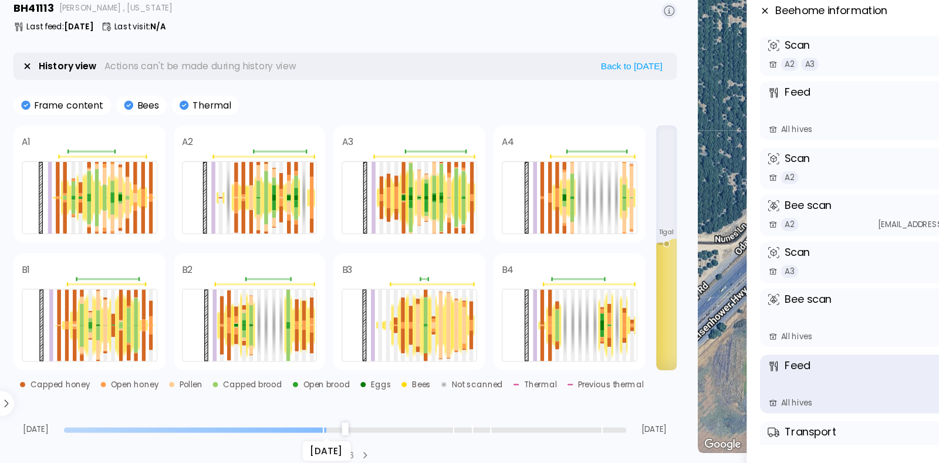
drag, startPoint x: 208, startPoint y: 107, endPoint x: 176, endPoint y: 107, distance: 31.7
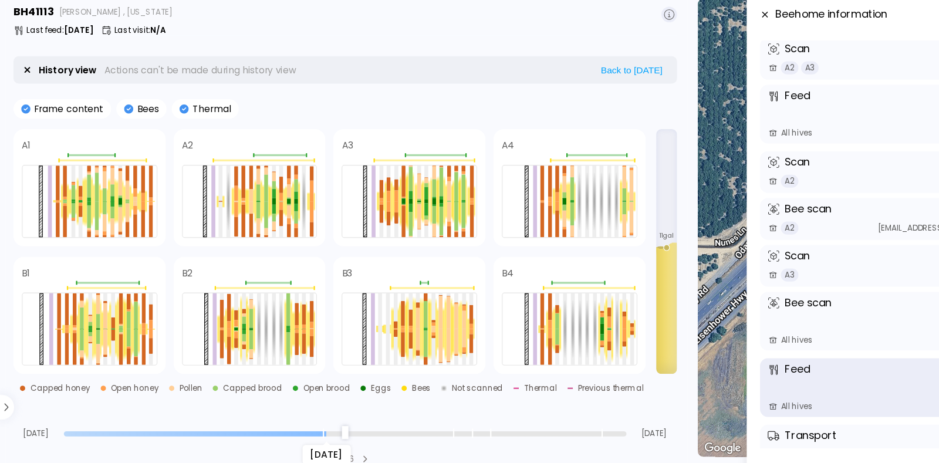
drag, startPoint x: 176, startPoint y: 107, endPoint x: 200, endPoint y: 65, distance: 48.1
click at [200, 65] on div "Last feed : [DATE] Last visit : N/A" at bounding box center [313, 69] width 598 height 9
